Goal: Task Accomplishment & Management: Use online tool/utility

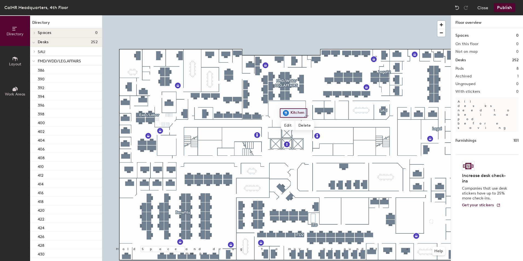
click at [508, 7] on button "Publish" at bounding box center [505, 7] width 22 height 9
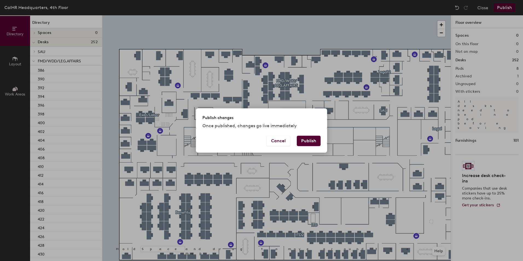
click at [304, 142] on button "Publish" at bounding box center [309, 141] width 24 height 10
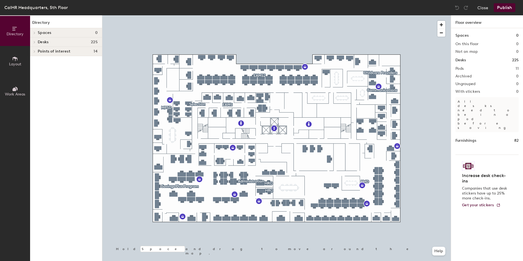
click at [349, 15] on div at bounding box center [276, 15] width 349 height 0
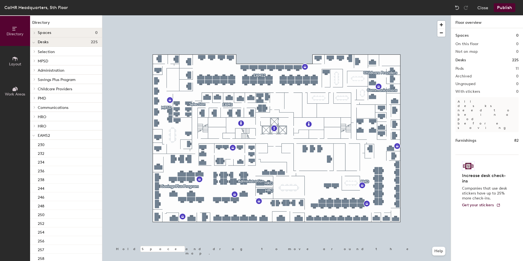
click at [374, 15] on div at bounding box center [276, 15] width 349 height 0
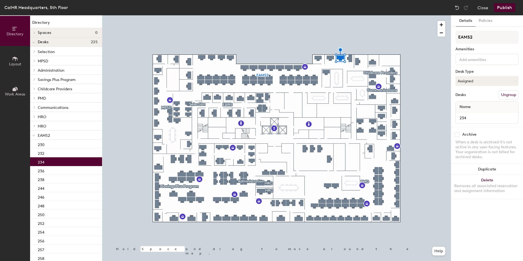
click at [16, 63] on span "Layout" at bounding box center [15, 64] width 12 height 5
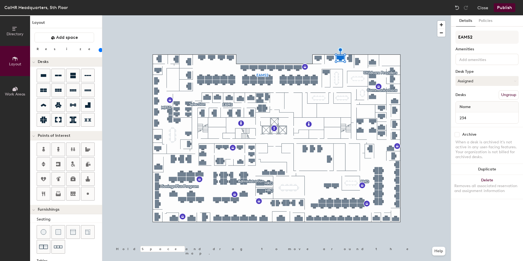
click at [350, 66] on div "Directory Layout Work Areas Layout Add space Resize Desks Points of Interest Fu…" at bounding box center [261, 138] width 523 height 246
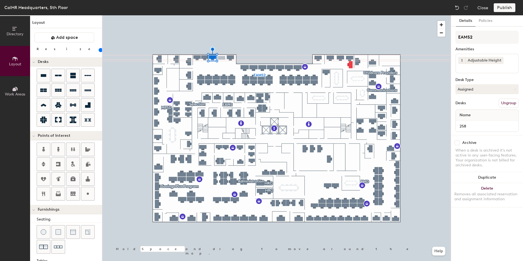
click at [222, 57] on div "Directory Layout Work Areas Layout Add space Resize Desks Points of Interest Fu…" at bounding box center [261, 138] width 523 height 246
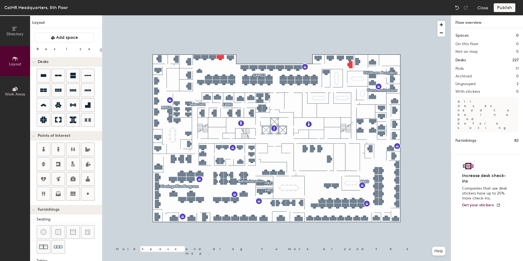
click at [201, 15] on div at bounding box center [276, 15] width 349 height 0
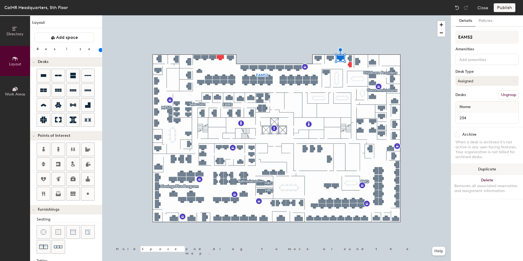
click at [484, 168] on button "Duplicate" at bounding box center [487, 169] width 72 height 11
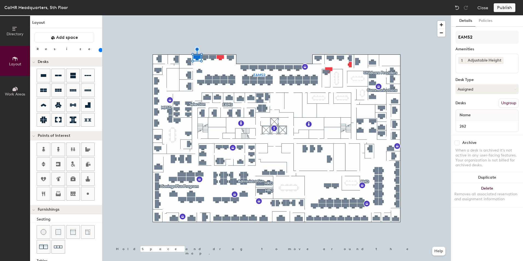
click at [282, 15] on div at bounding box center [276, 15] width 349 height 0
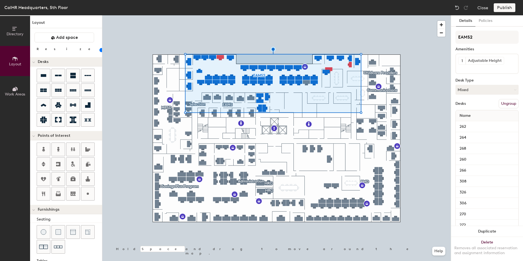
type input "20"
